Goal: Task Accomplishment & Management: Manage account settings

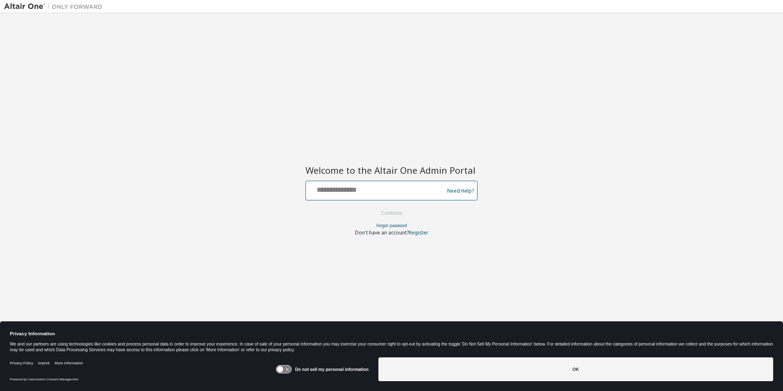
click at [358, 189] on input "text" at bounding box center [376, 189] width 134 height 12
type input "**********"
click at [389, 211] on button "Continue" at bounding box center [392, 213] width 38 height 12
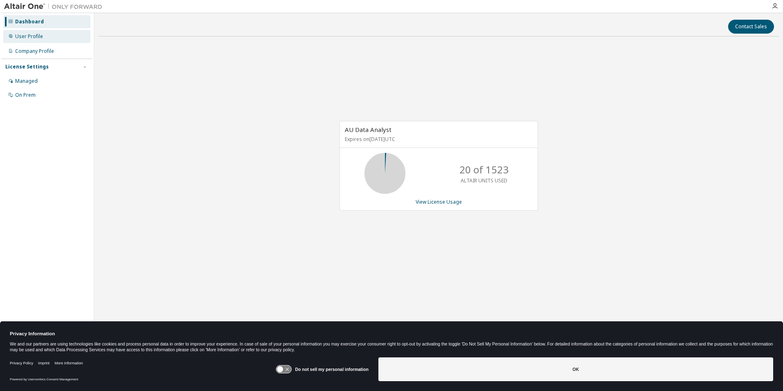
click at [27, 41] on div "User Profile" at bounding box center [46, 36] width 87 height 13
click at [32, 39] on div "User Profile" at bounding box center [29, 36] width 28 height 7
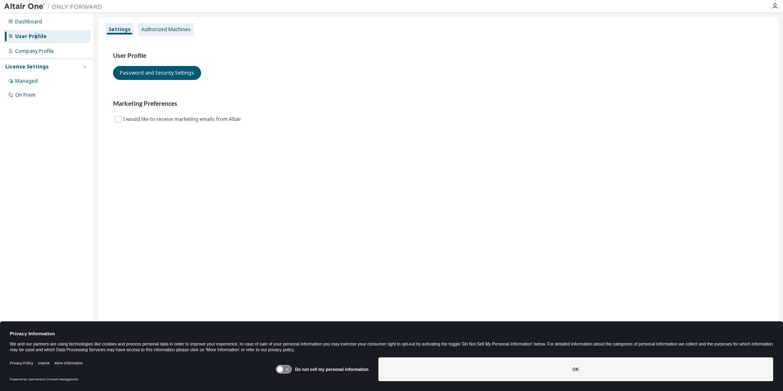
click at [155, 29] on div "Authorized Machines" at bounding box center [166, 29] width 50 height 7
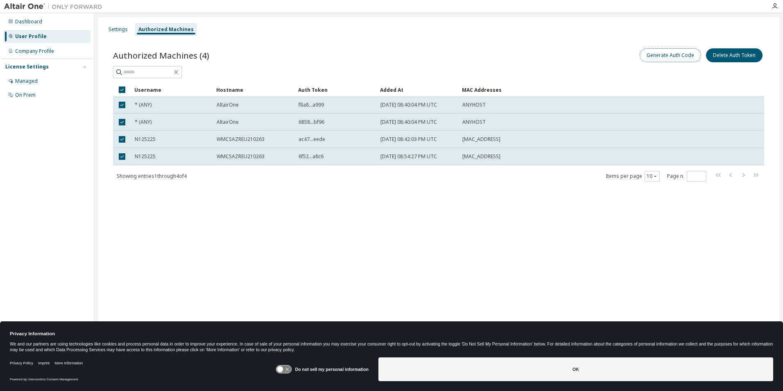
click at [664, 56] on button "Generate Auth Code" at bounding box center [669, 55] width 61 height 14
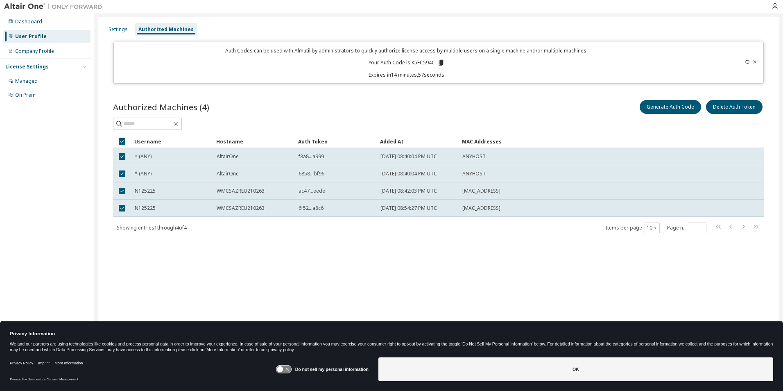
click at [440, 64] on icon at bounding box center [440, 63] width 5 height 6
click at [441, 64] on icon at bounding box center [440, 63] width 5 height 6
click at [441, 61] on icon at bounding box center [440, 63] width 5 height 6
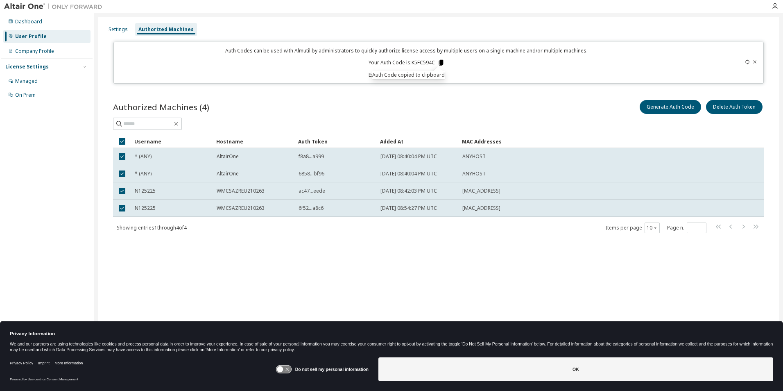
click at [441, 60] on icon at bounding box center [440, 63] width 5 height 6
drag, startPoint x: 412, startPoint y: 63, endPoint x: 435, endPoint y: 63, distance: 22.9
click at [435, 63] on p "Your Auth Code is: K5FC594C" at bounding box center [406, 62] width 76 height 7
copy p "K5FC594C"
click at [109, 34] on div "Settings" at bounding box center [118, 29] width 26 height 13
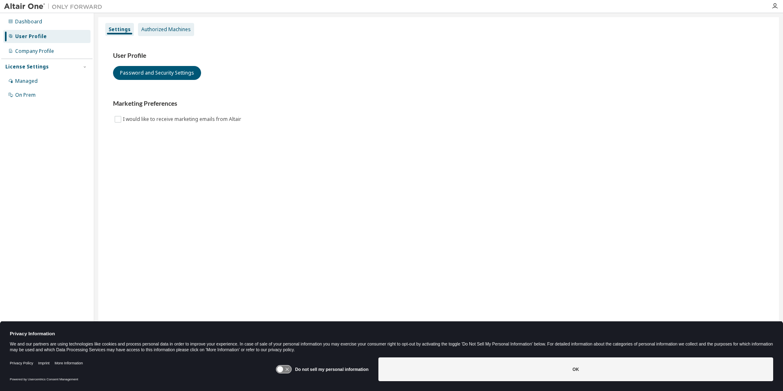
click at [160, 28] on div "Authorized Machines" at bounding box center [166, 29] width 50 height 7
